Goal: Information Seeking & Learning: Learn about a topic

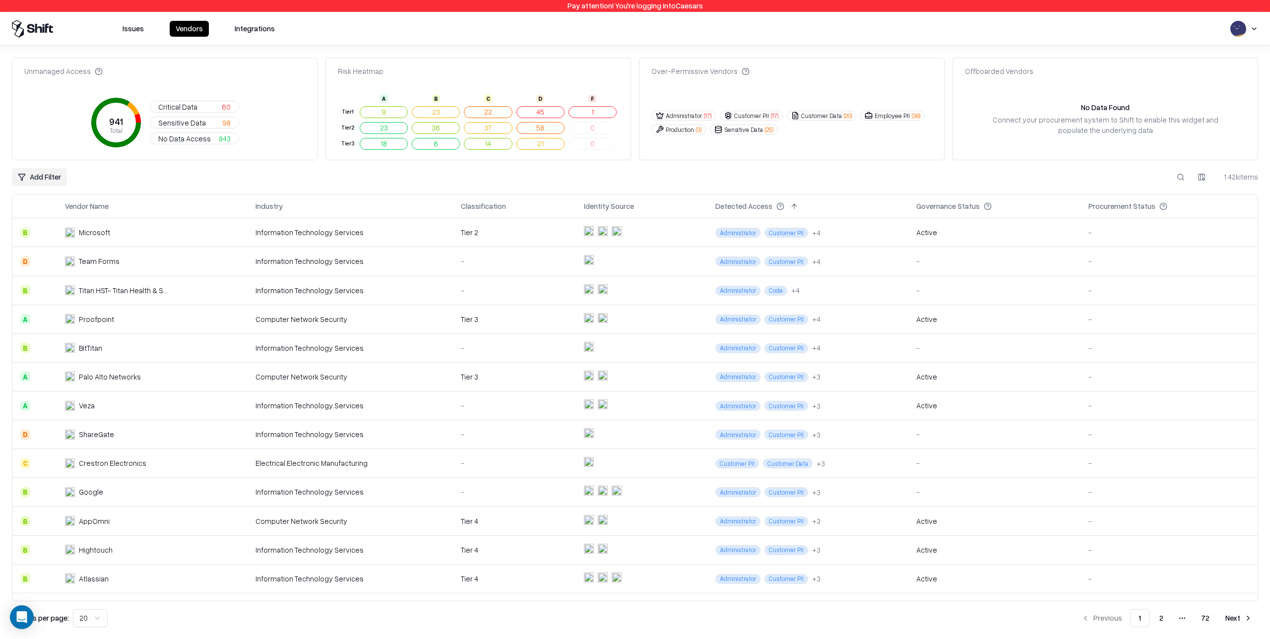
click at [396, 234] on div "Information Technology Services" at bounding box center [351, 232] width 190 height 10
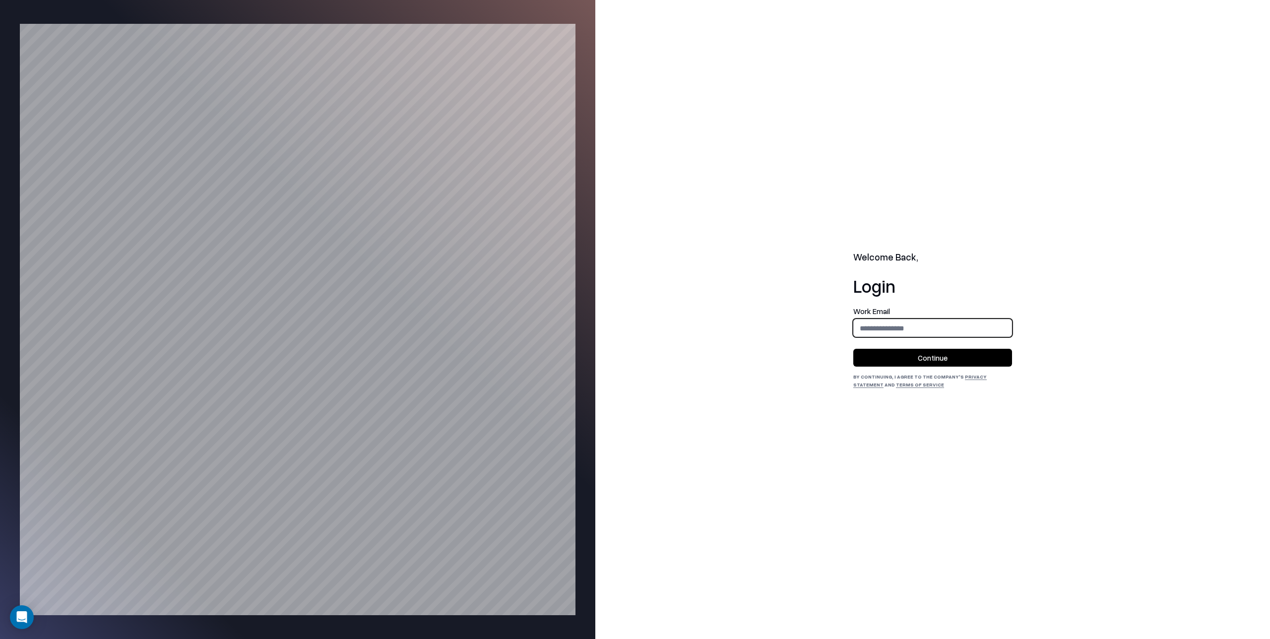
click at [890, 329] on input "email" at bounding box center [933, 328] width 158 height 18
type input "**********"
click at [955, 357] on button "Continue" at bounding box center [932, 358] width 159 height 18
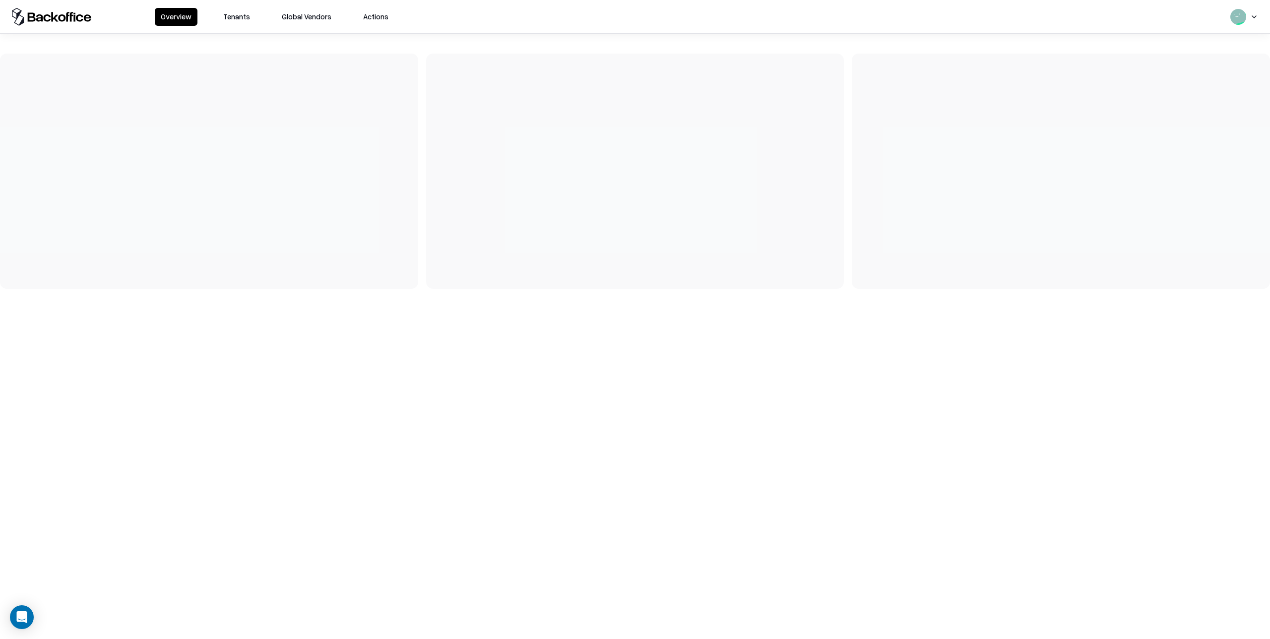
click at [233, 15] on button "Tenants" at bounding box center [236, 17] width 39 height 18
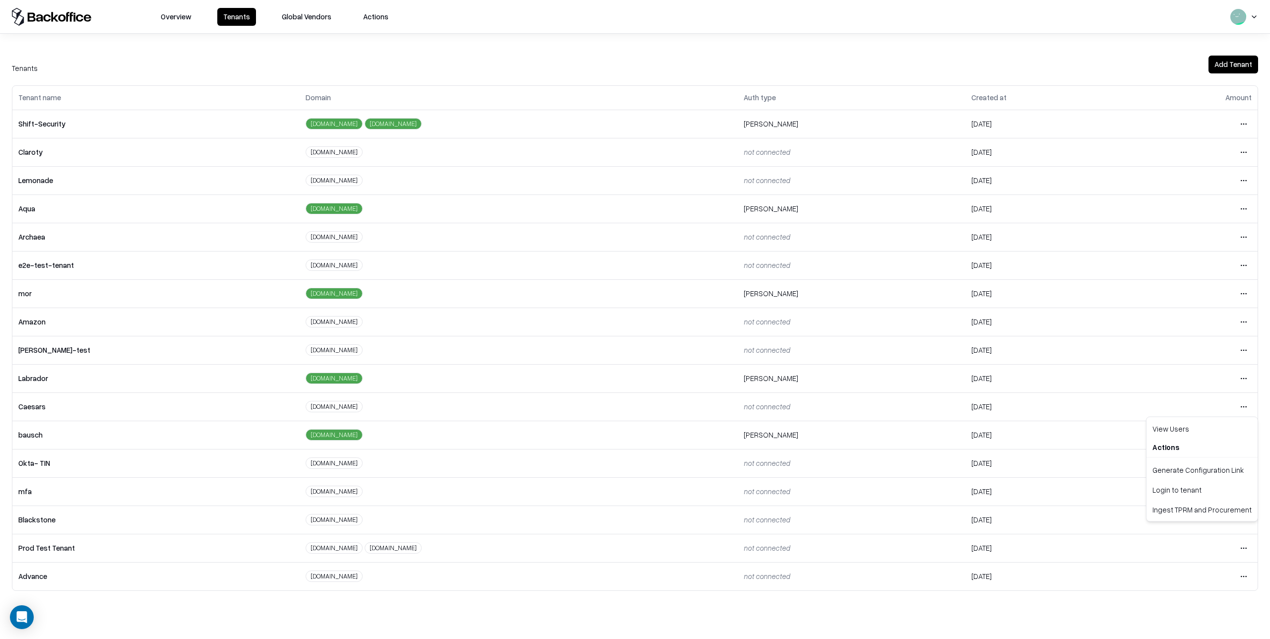
click at [1246, 406] on html "Overview Tenants Global Vendors Actions Tenants Add Tenant Tenant name Domain A…" at bounding box center [635, 319] width 1270 height 639
click at [1190, 489] on div "Login to tenant" at bounding box center [1202, 490] width 107 height 20
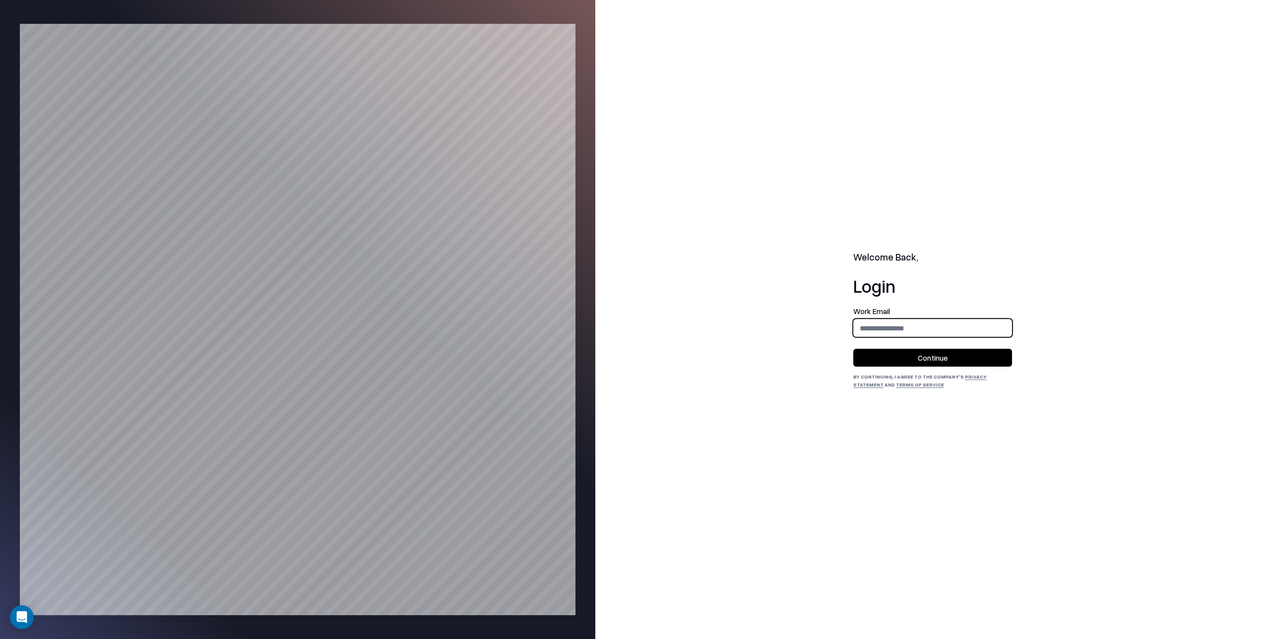
click at [886, 327] on input "email" at bounding box center [933, 328] width 158 height 18
type input "**********"
click at [919, 352] on button "Continue" at bounding box center [932, 358] width 159 height 18
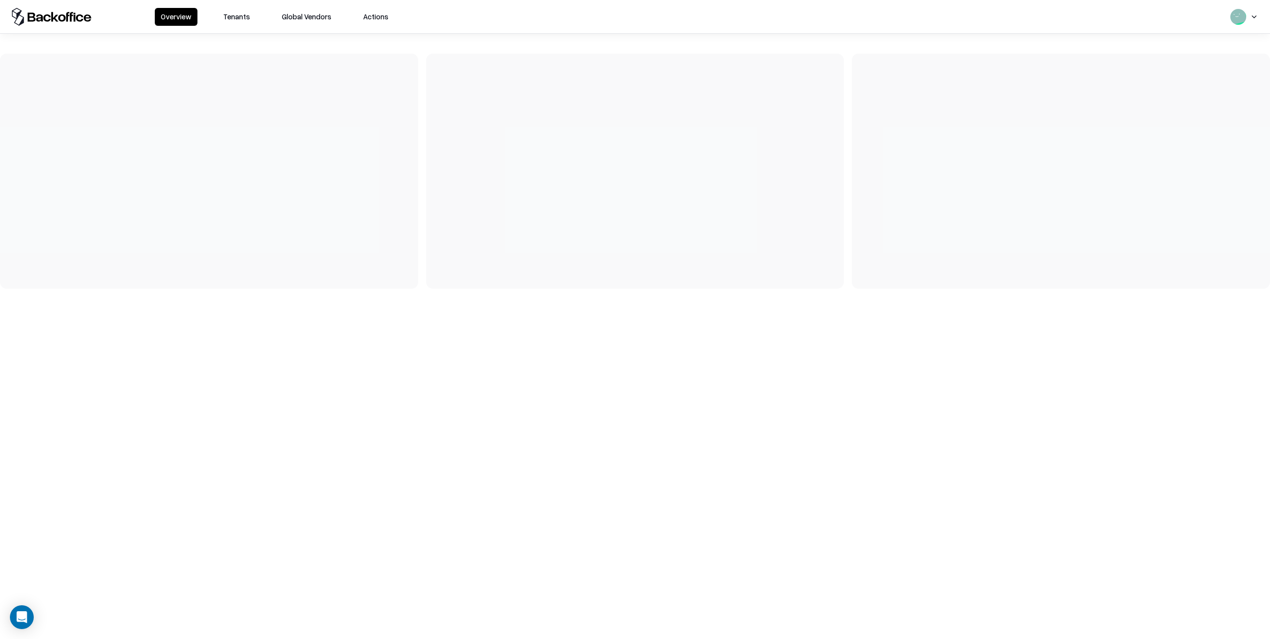
click at [245, 21] on button "Tenants" at bounding box center [236, 17] width 39 height 18
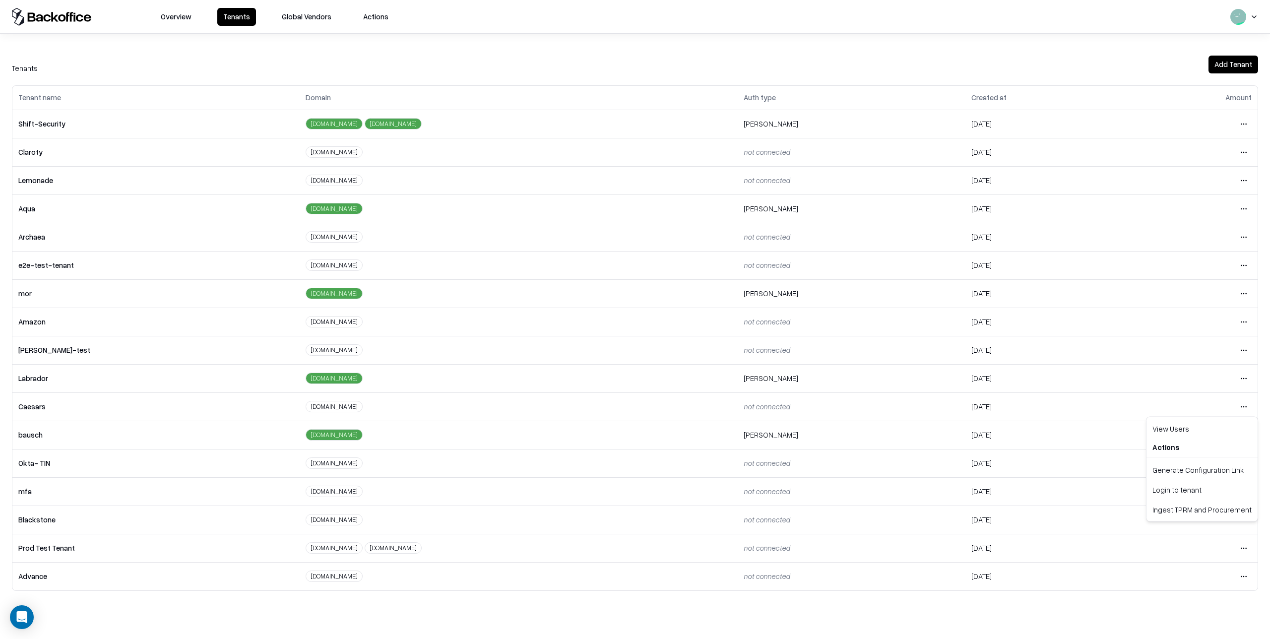
click at [1242, 404] on html "Overview Tenants Global Vendors Actions Tenants Add Tenant Tenant name Domain A…" at bounding box center [635, 319] width 1270 height 639
click at [1191, 488] on div "Login to tenant" at bounding box center [1202, 490] width 107 height 20
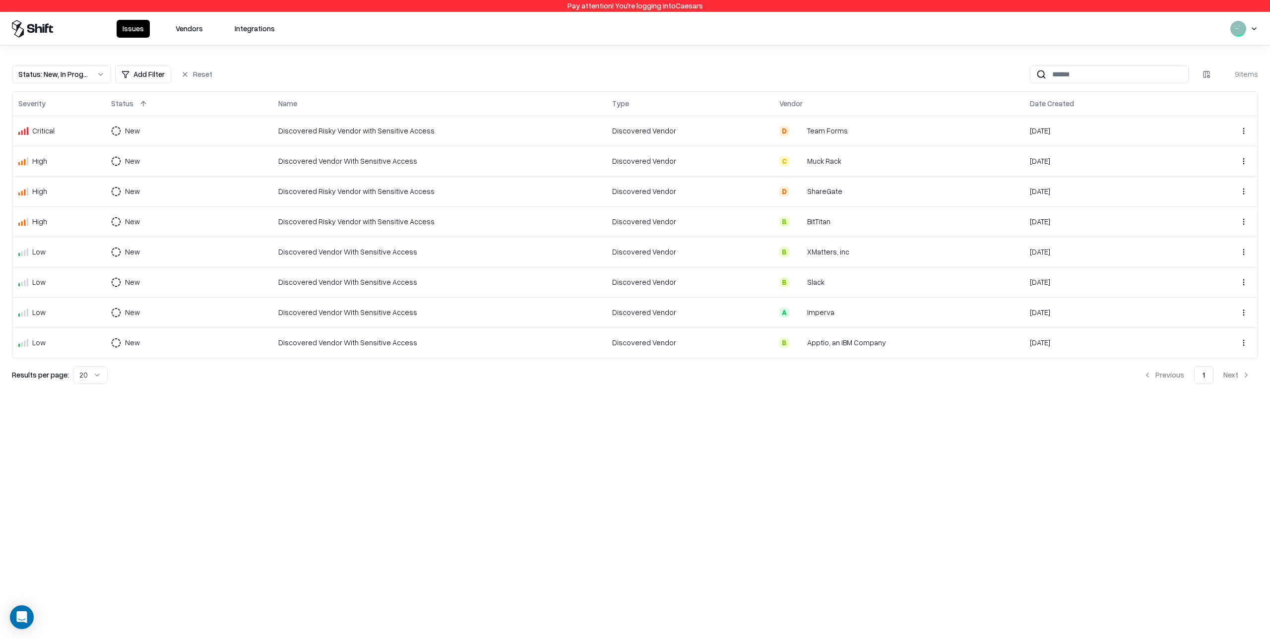
click at [180, 27] on button "Vendors" at bounding box center [189, 29] width 39 height 18
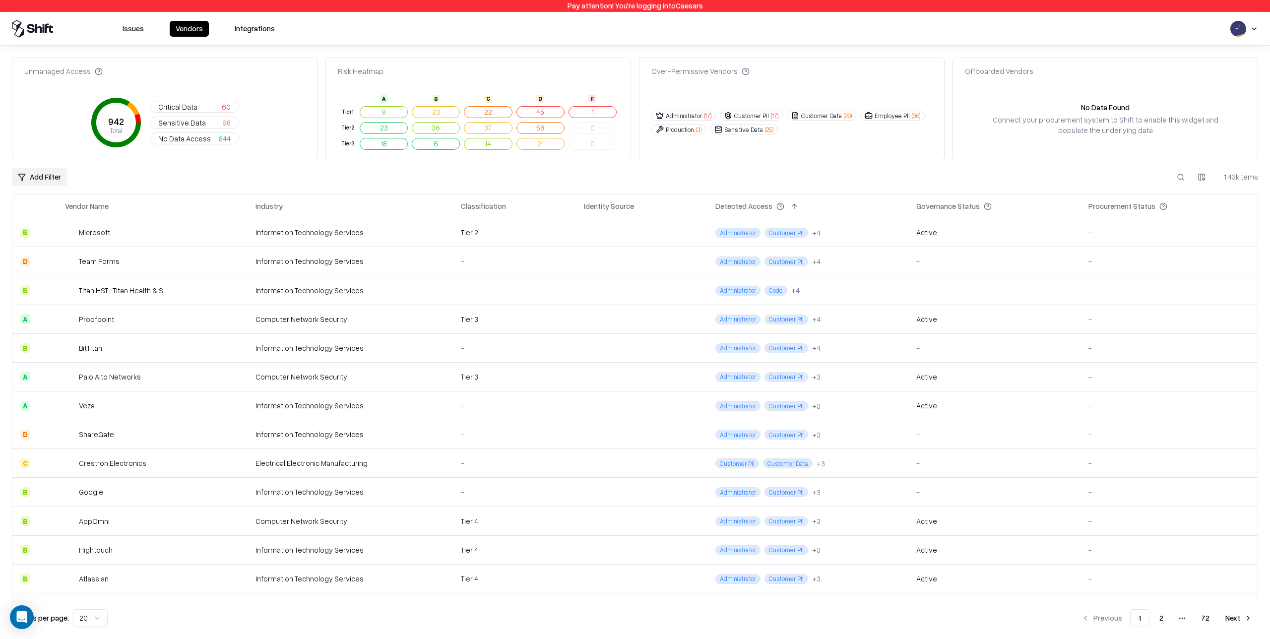
click at [207, 234] on td "Microsoft" at bounding box center [152, 232] width 191 height 29
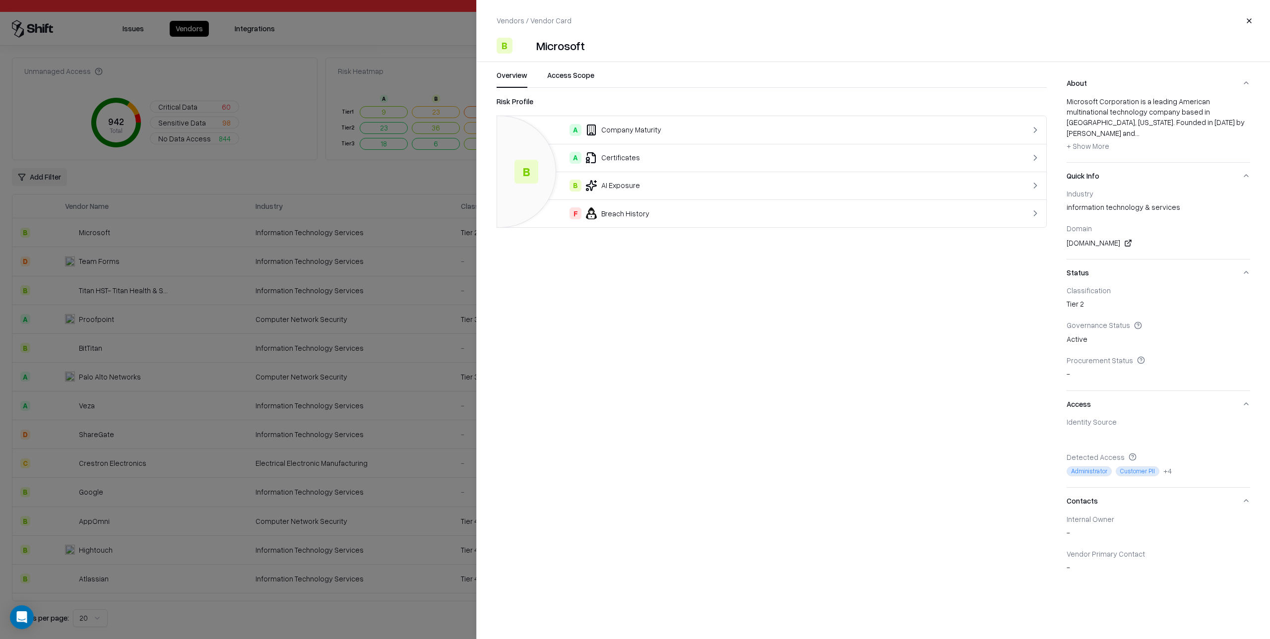
click at [584, 71] on button "Access Scope" at bounding box center [570, 79] width 47 height 18
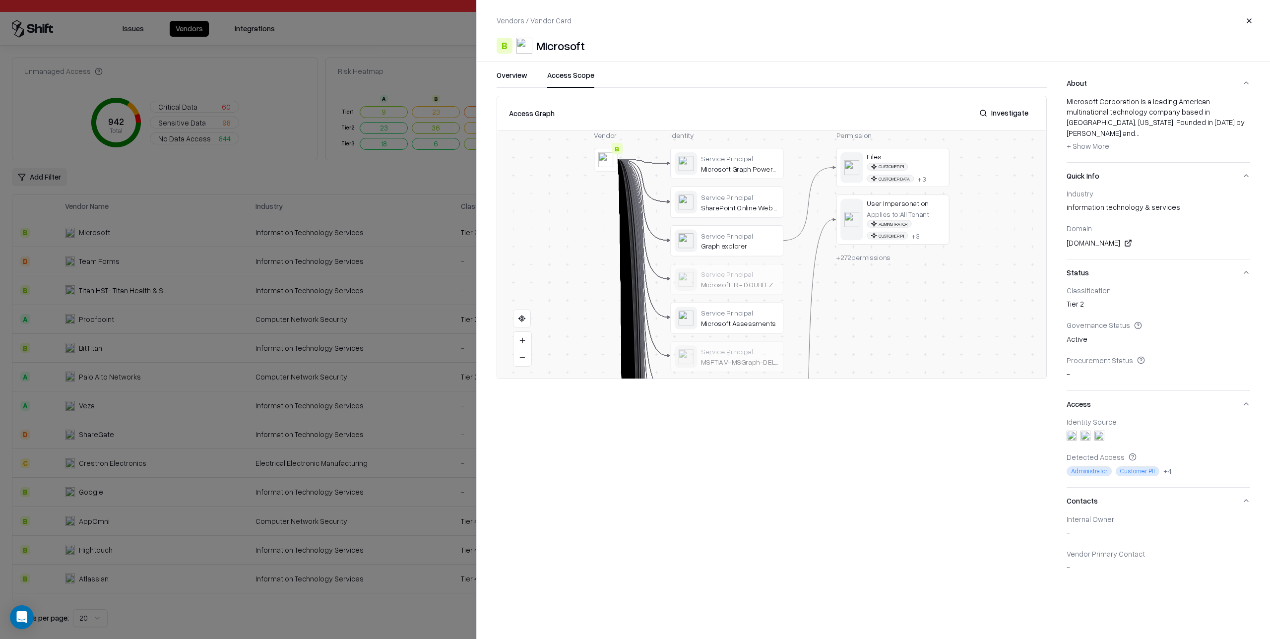
click at [1011, 114] on button "Investigate" at bounding box center [1004, 113] width 61 height 18
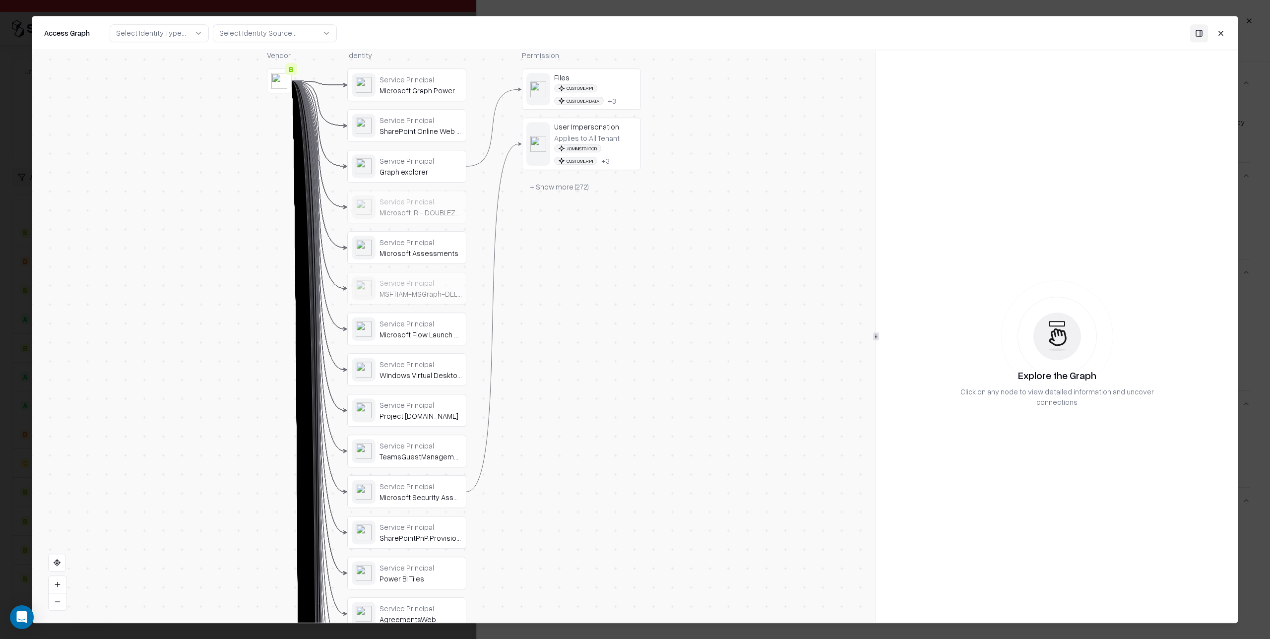
click at [568, 190] on button "+ Show more ( 272 )" at bounding box center [559, 187] width 75 height 18
